Goal: Book appointment/travel/reservation

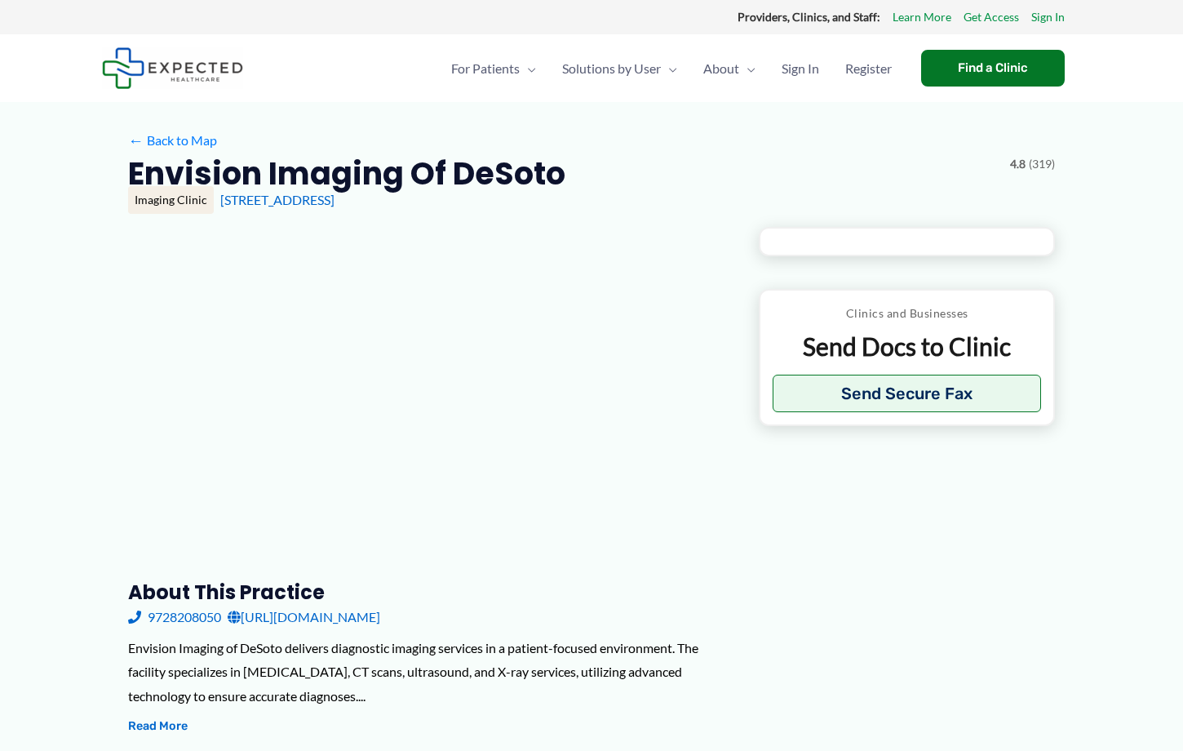
type input "**********"
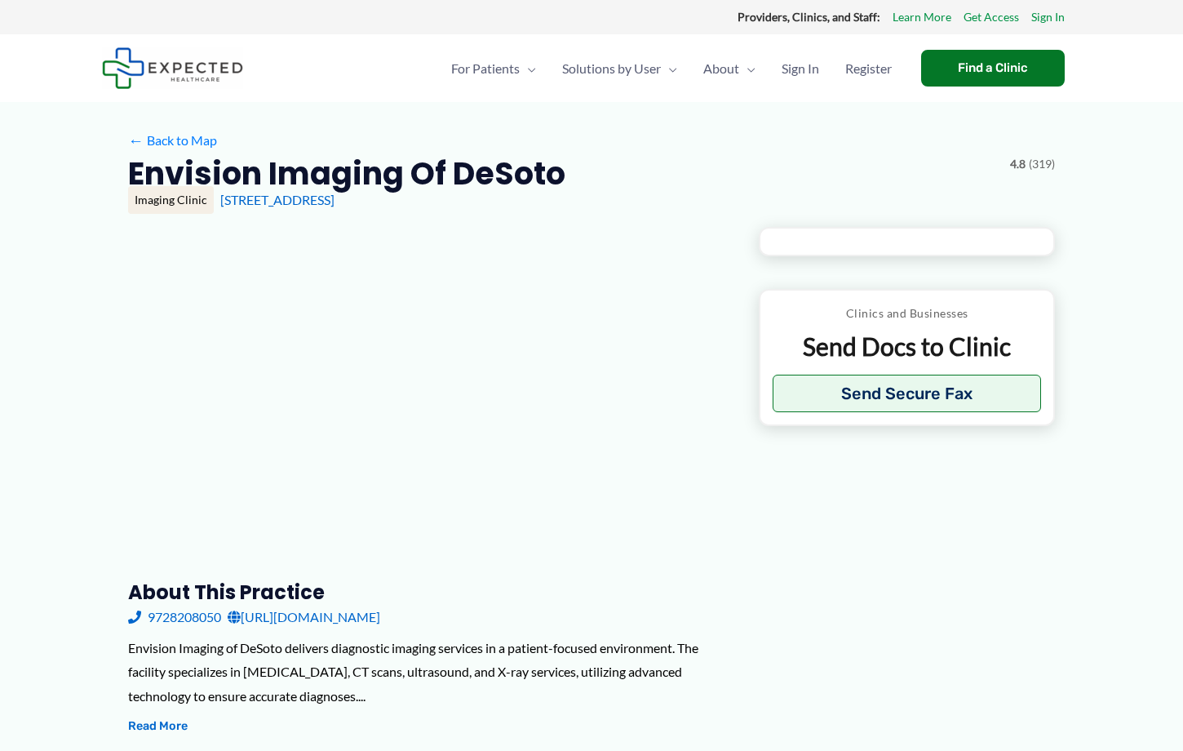
type input "**********"
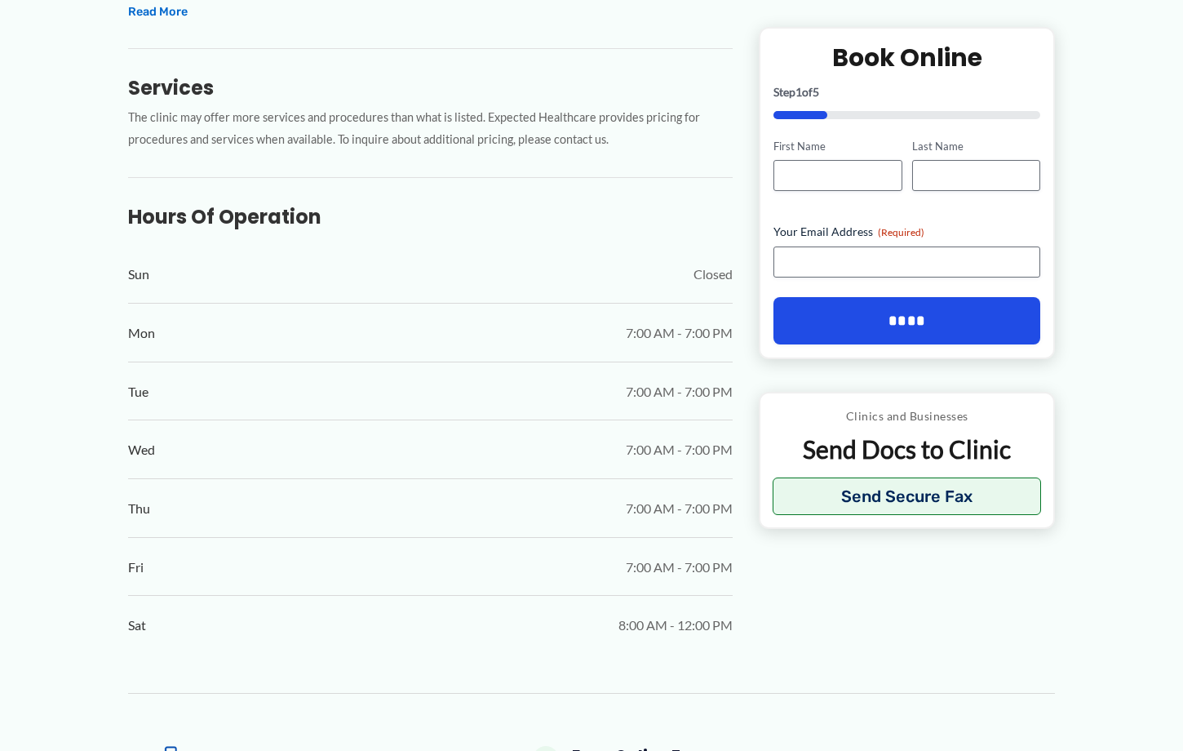
scroll to position [733, 0]
